Goal: Transaction & Acquisition: Download file/media

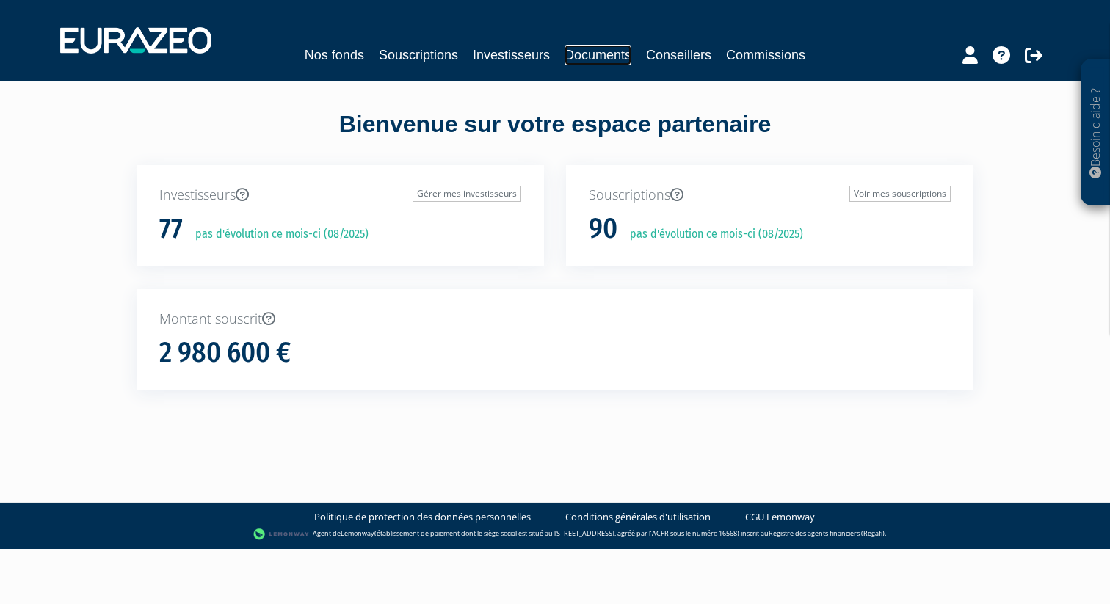
click at [586, 65] on link "Documents" at bounding box center [598, 55] width 67 height 21
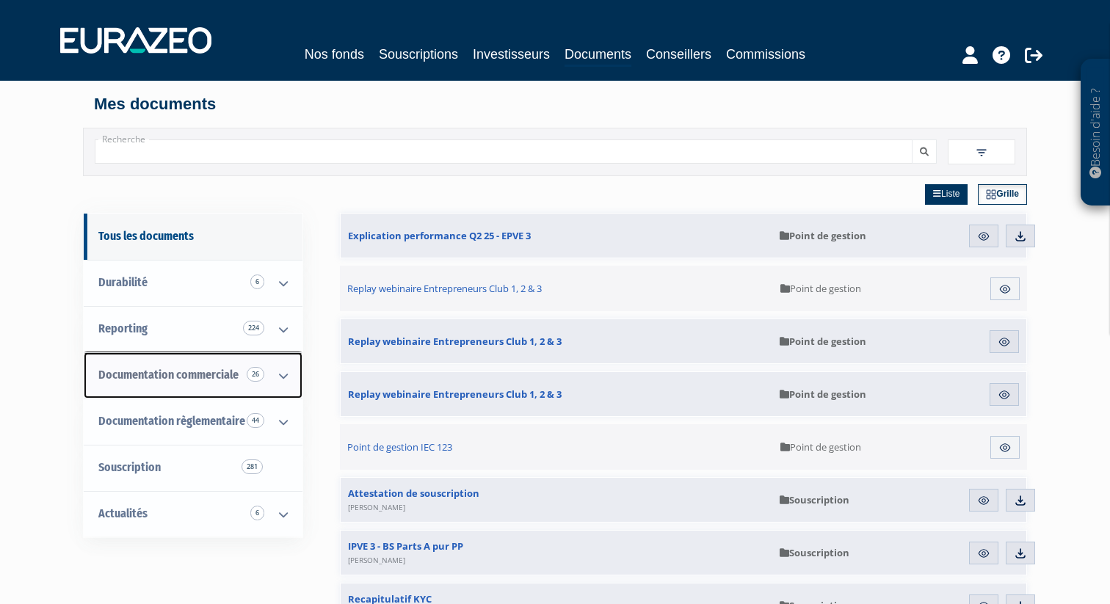
click at [218, 370] on span "Documentation commerciale 26" at bounding box center [168, 375] width 140 height 14
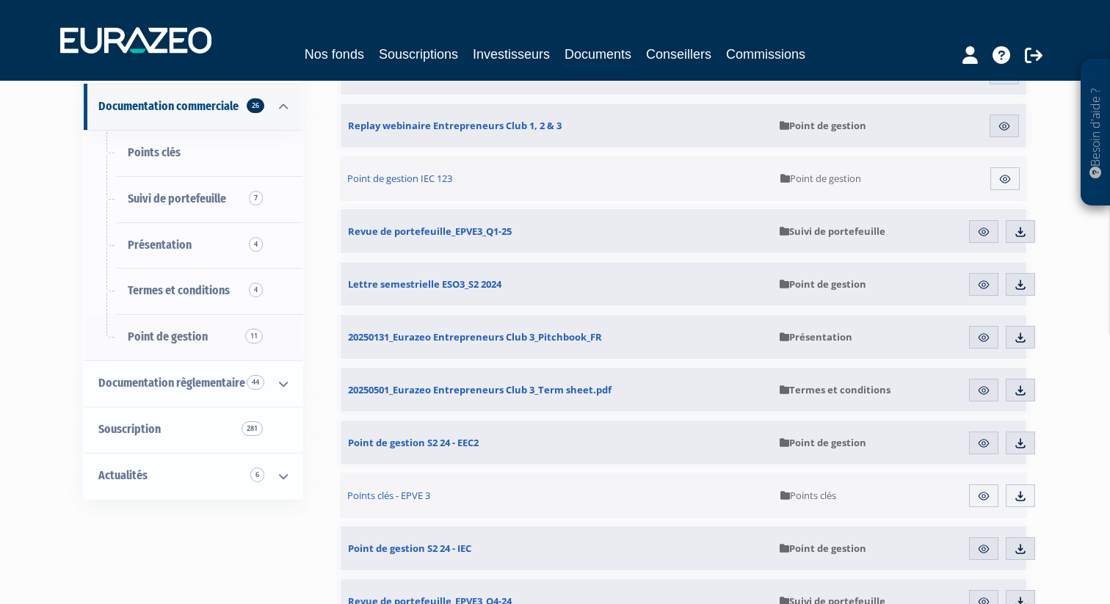
scroll to position [269, 0]
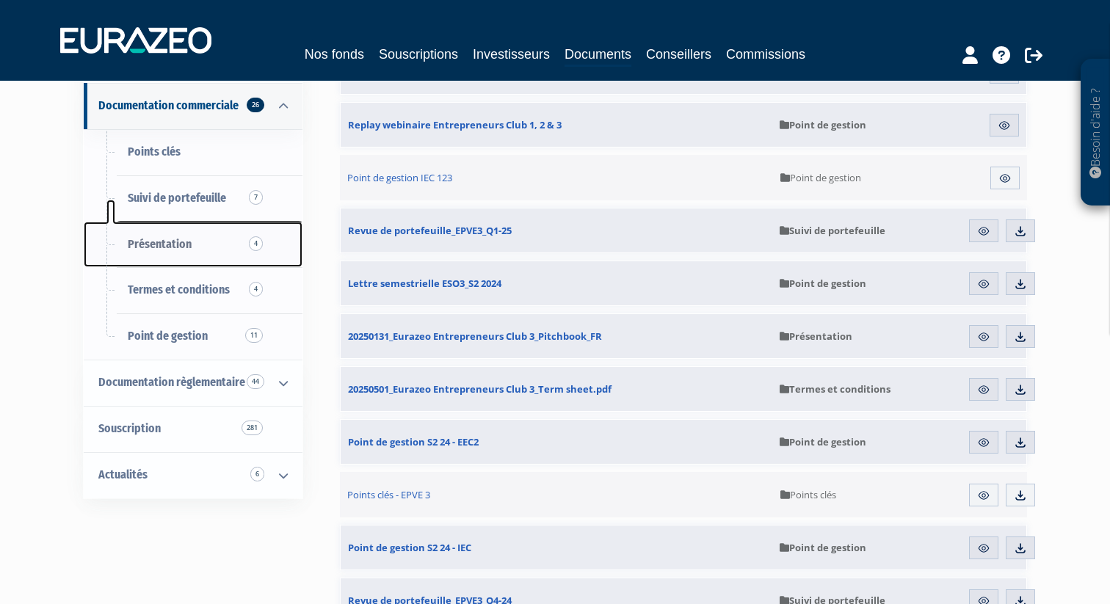
click at [175, 247] on span "Présentation 4" at bounding box center [160, 244] width 64 height 14
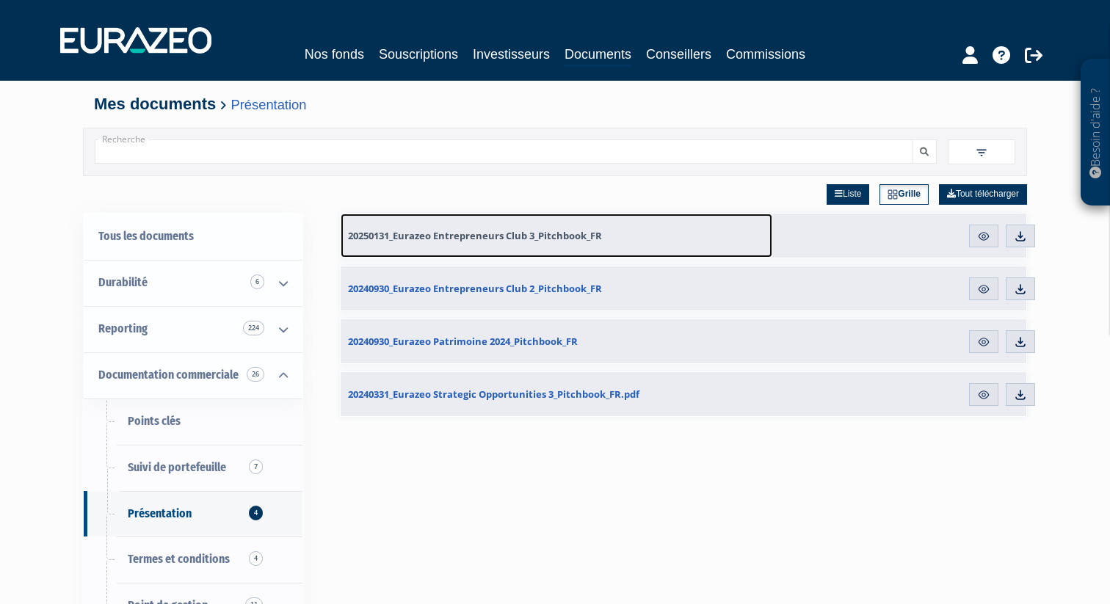
click at [496, 239] on span "20250131_Eurazeo Entrepreneurs Club 3_Pitchbook_FR" at bounding box center [475, 235] width 254 height 13
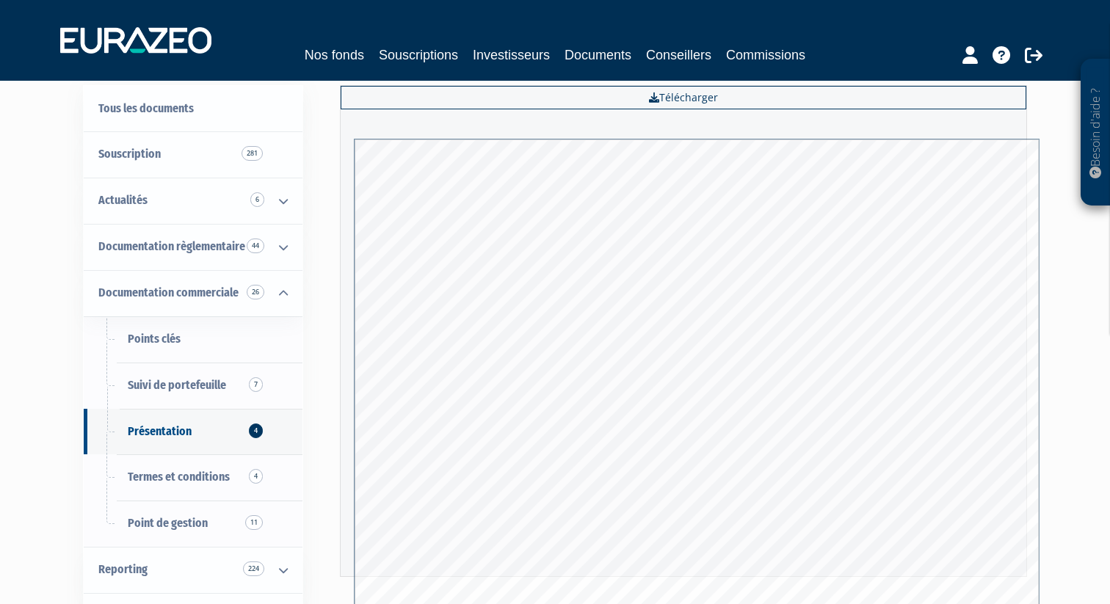
scroll to position [37, 0]
